Goal: Browse casually

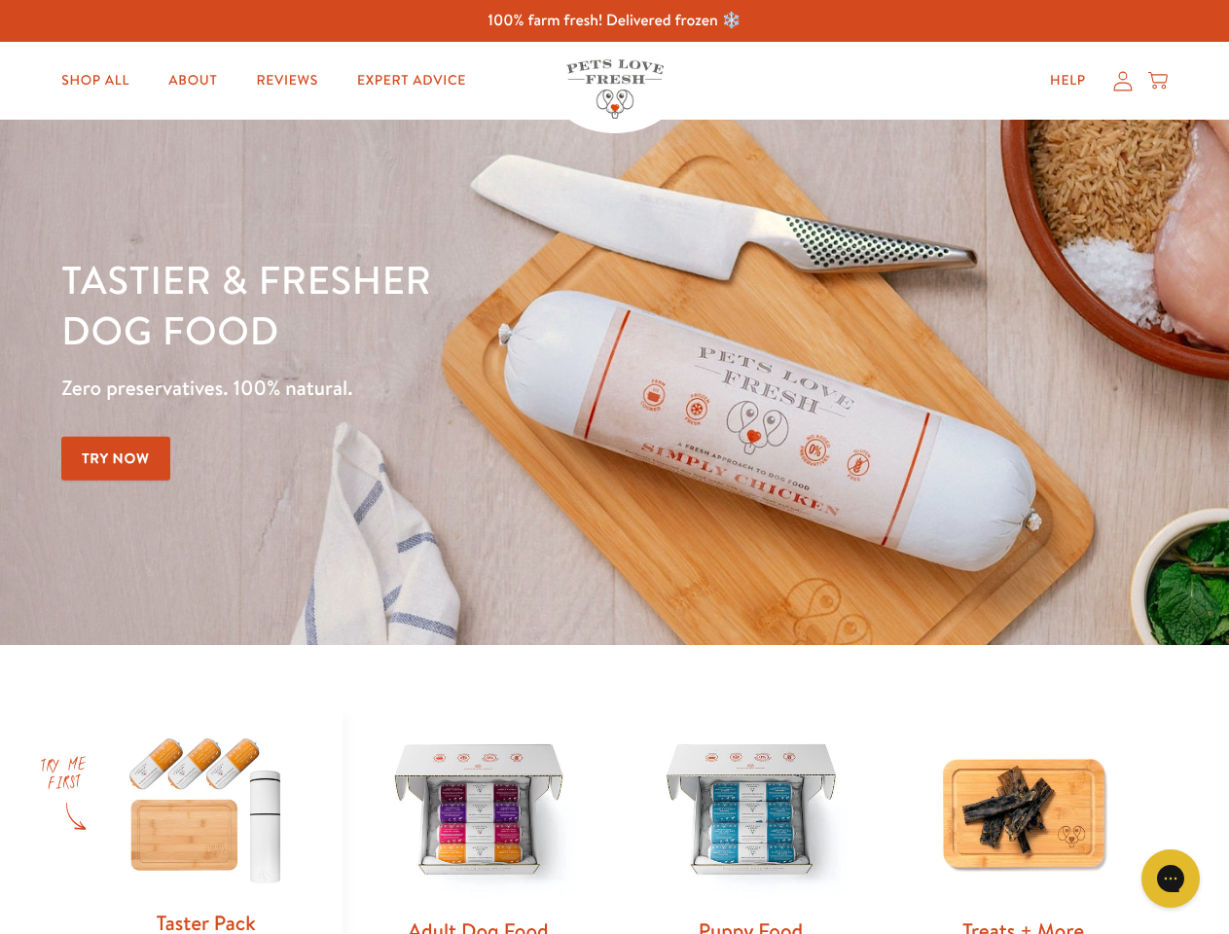
click at [614, 467] on div "Tastier & fresher dog food Zero preservatives. 100% natural. Try Now" at bounding box center [430, 382] width 738 height 257
click at [1171, 879] on icon "Gorgias live chat" at bounding box center [1170, 878] width 18 height 18
